Goal: Download file/media

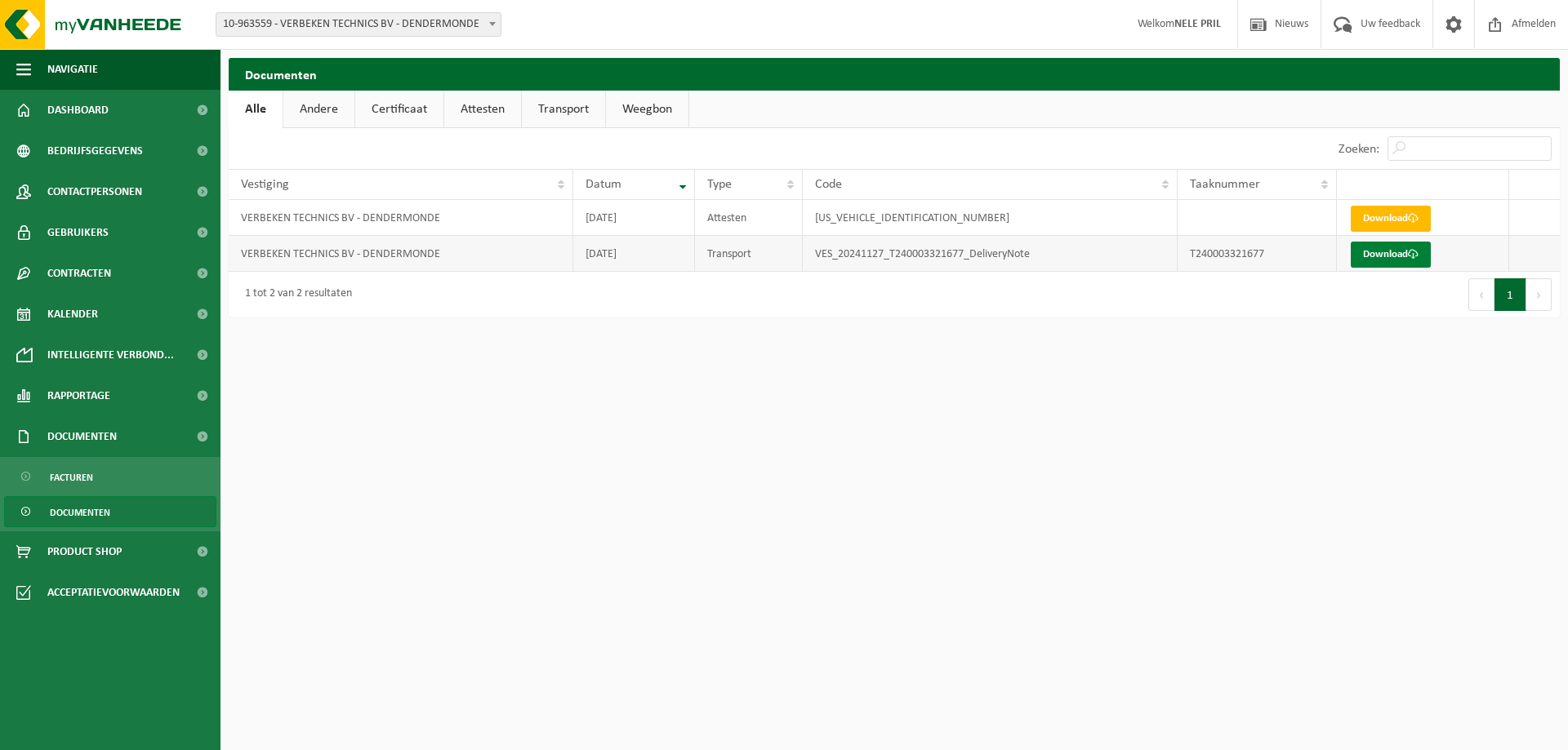
click at [1399, 253] on link "Download" at bounding box center [1390, 255] width 80 height 26
click at [719, 570] on html "Vestiging: 10-963559 - VERBEKEN TECHNICS BV - DENDERMONDE 10-963559 - VERBEKEN …" at bounding box center [784, 375] width 1568 height 750
click at [580, 123] on link "Transport" at bounding box center [564, 109] width 84 height 37
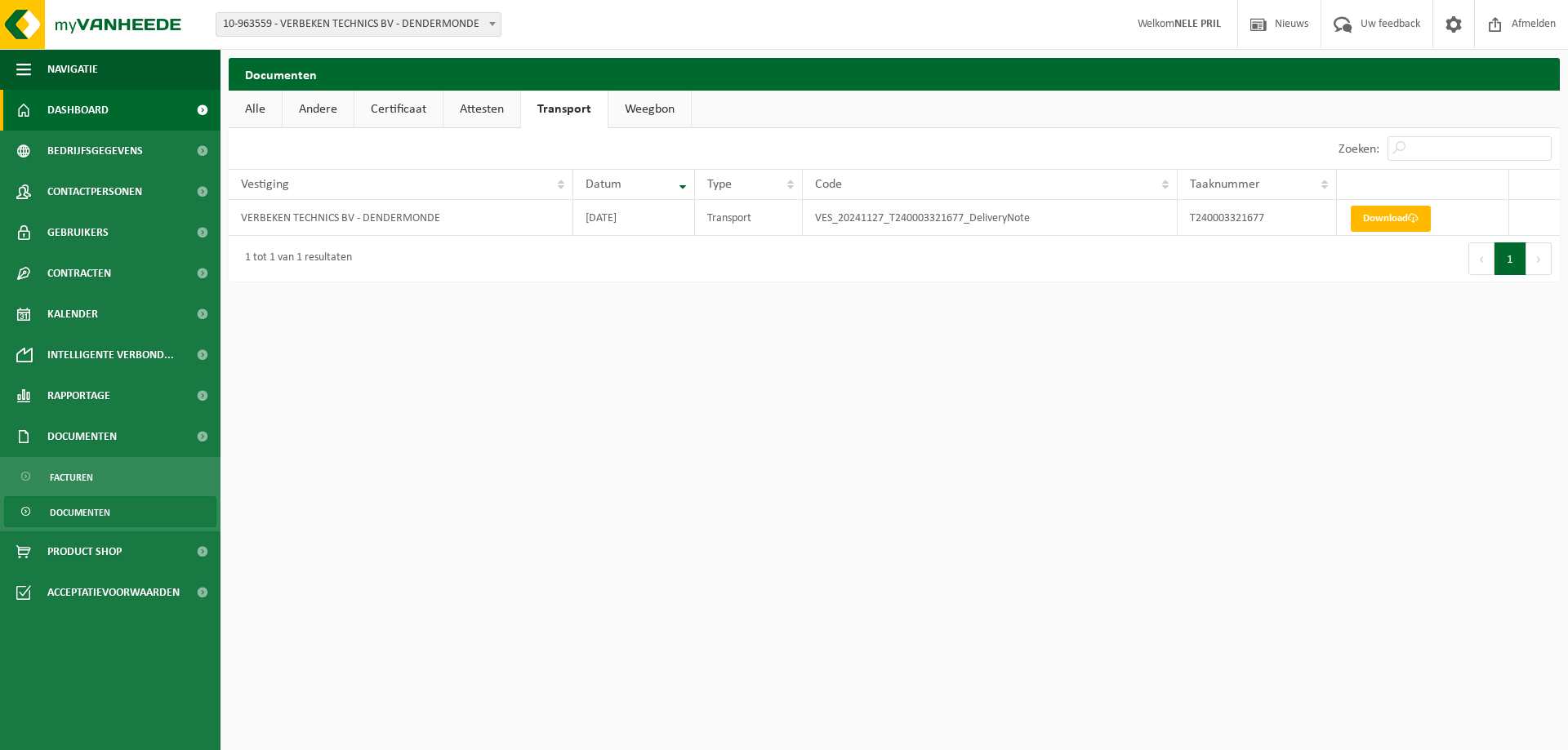
click at [73, 104] on span "Dashboard" at bounding box center [77, 110] width 61 height 41
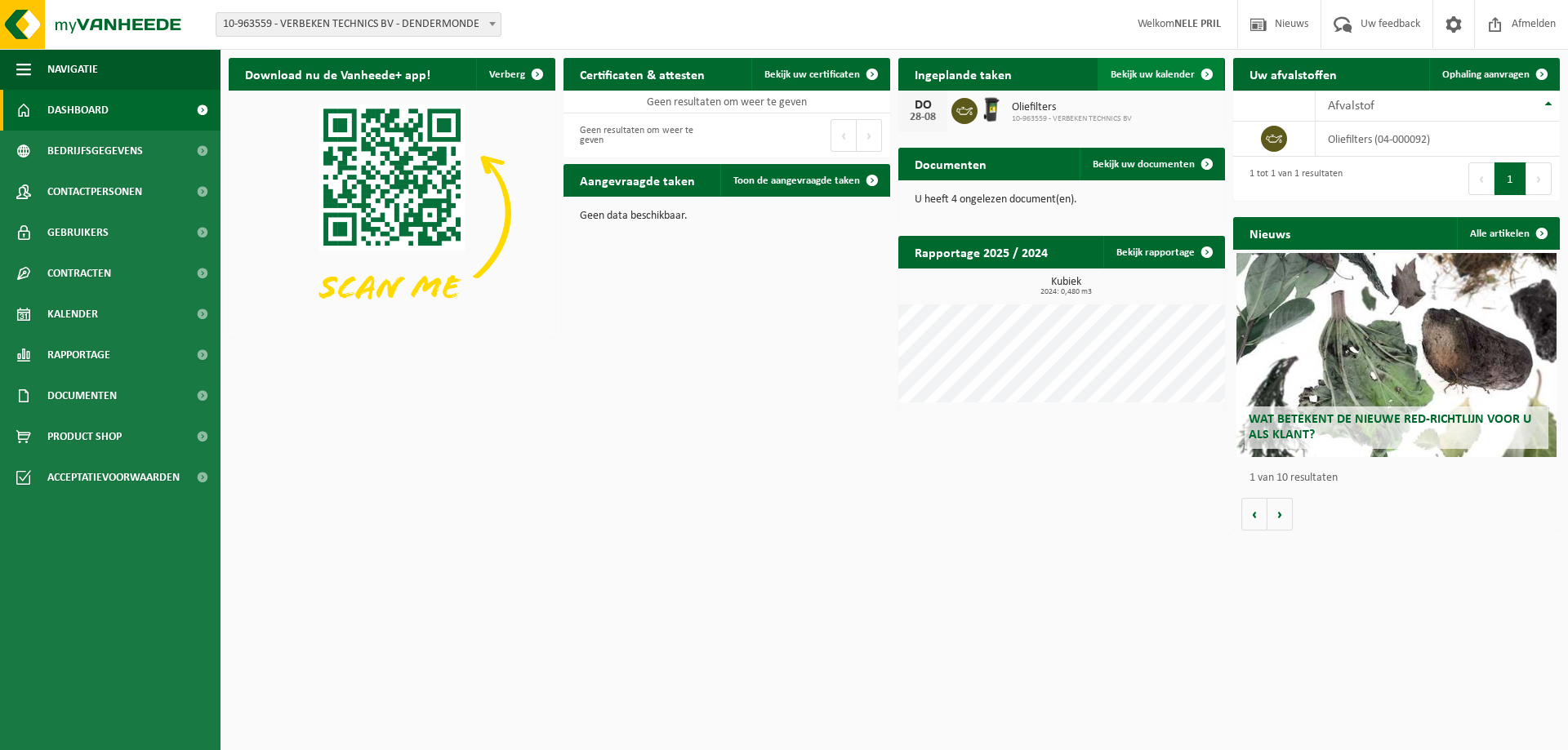
click at [1146, 76] on span "Bekijk uw kalender" at bounding box center [1152, 75] width 84 height 10
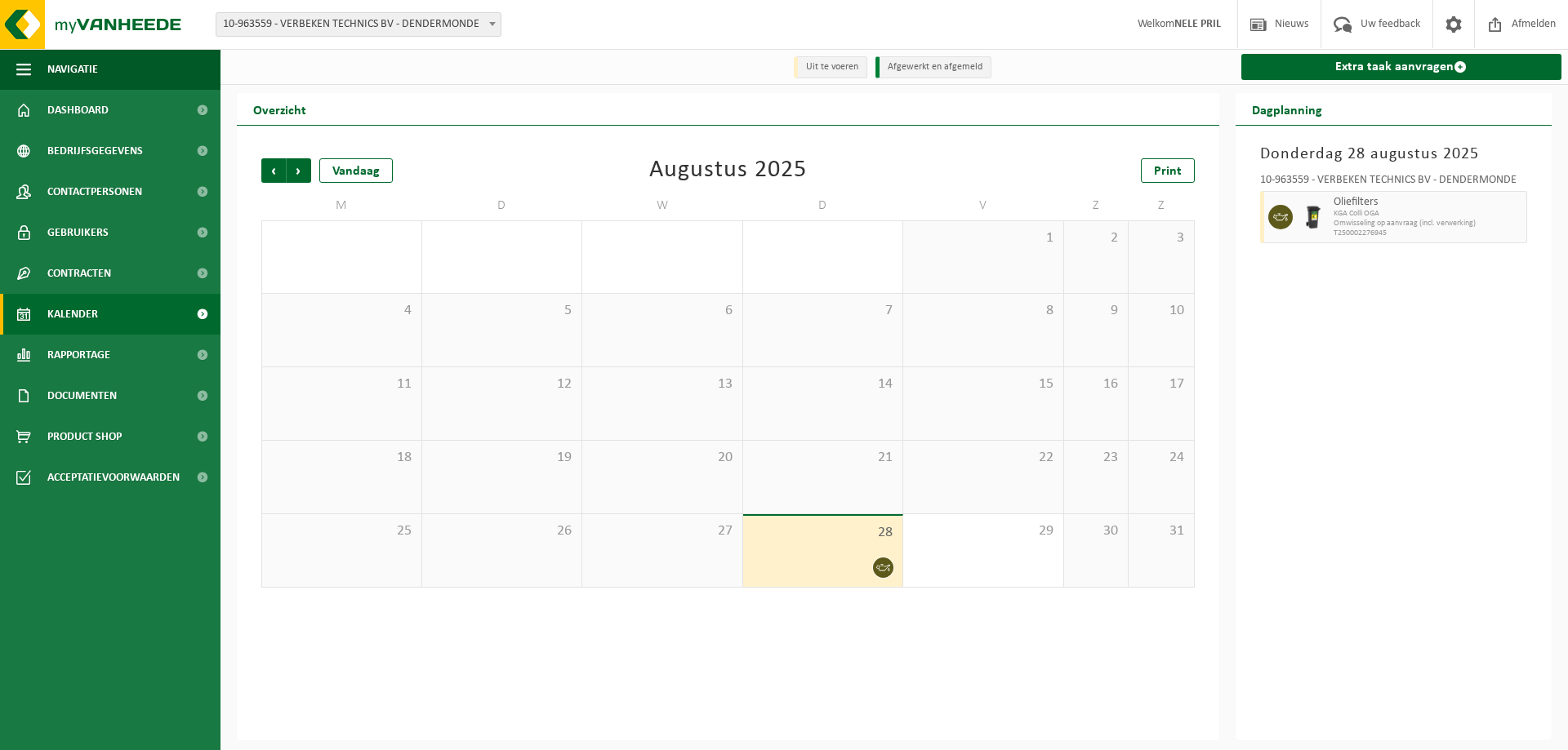
click at [1382, 431] on div "[DATE] 10-963559 - VERBEKEN TECHNICS BV - DENDERMONDE Oliefilters KGA Colli OGA…" at bounding box center [1394, 433] width 317 height 615
click at [883, 566] on icon at bounding box center [883, 568] width 14 height 14
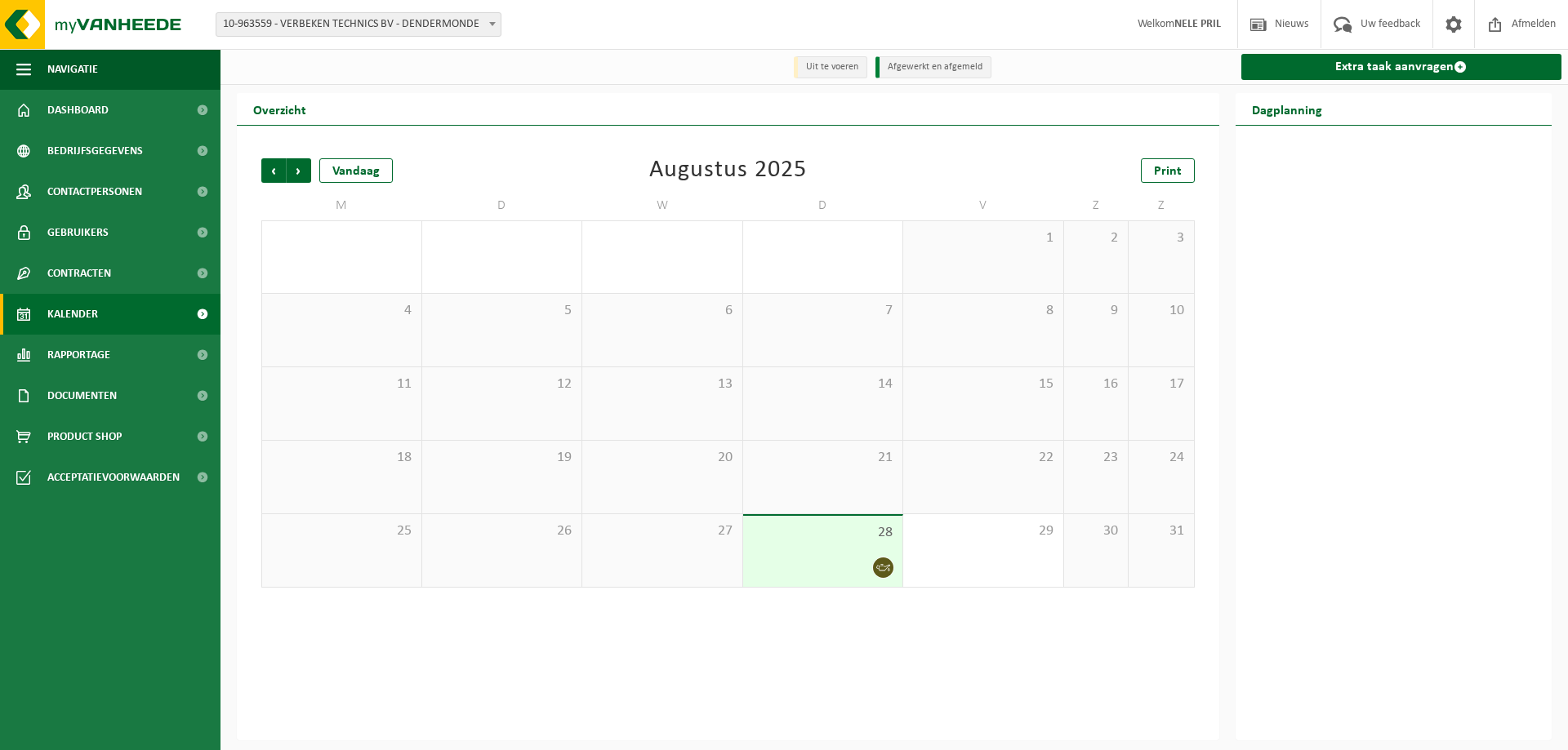
click at [883, 566] on icon at bounding box center [883, 568] width 14 height 14
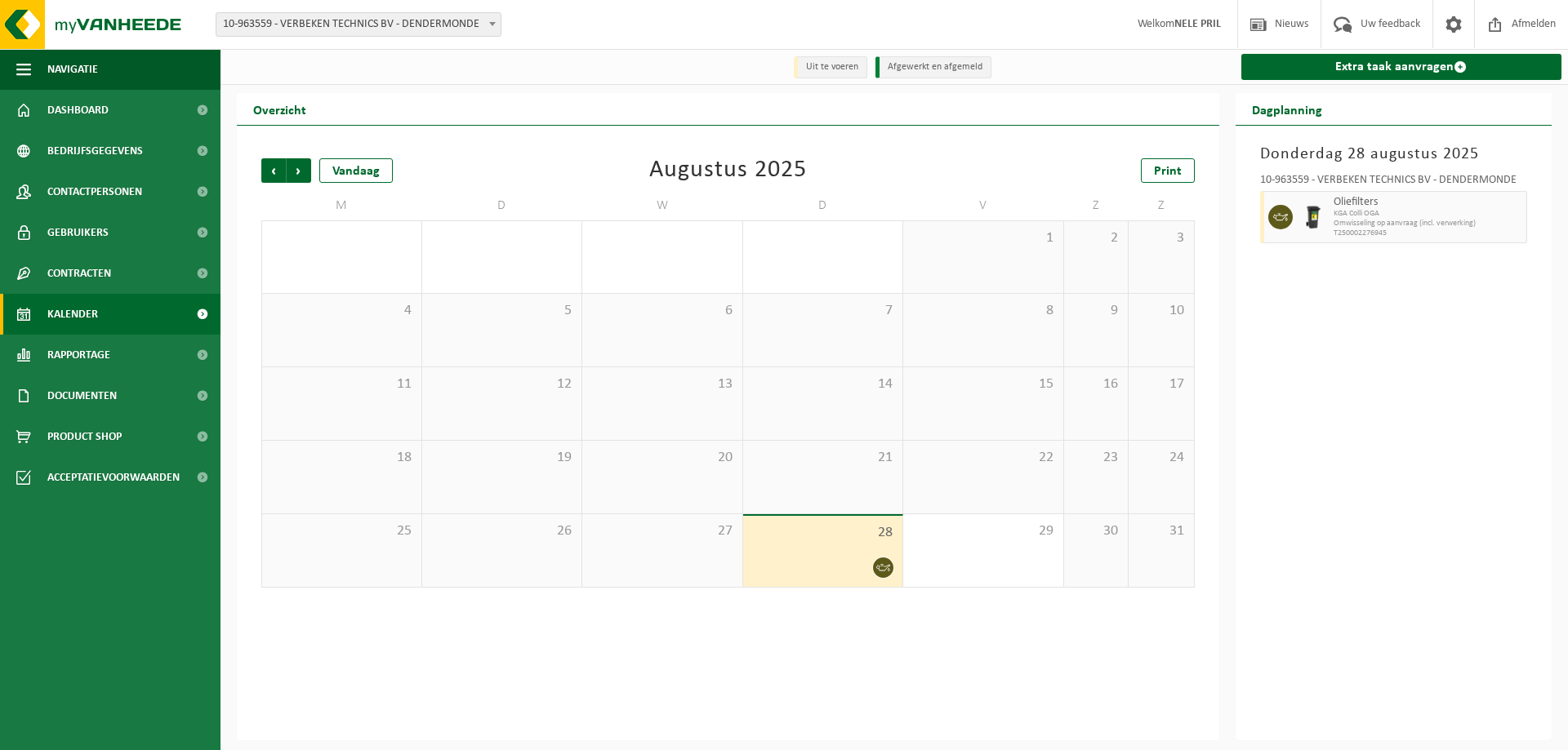
click at [1403, 444] on div "[DATE] 10-963559 - VERBEKEN TECHNICS BV - DENDERMONDE Oliefilters KGA Colli OGA…" at bounding box center [1394, 433] width 317 height 615
